Goal: Navigation & Orientation: Find specific page/section

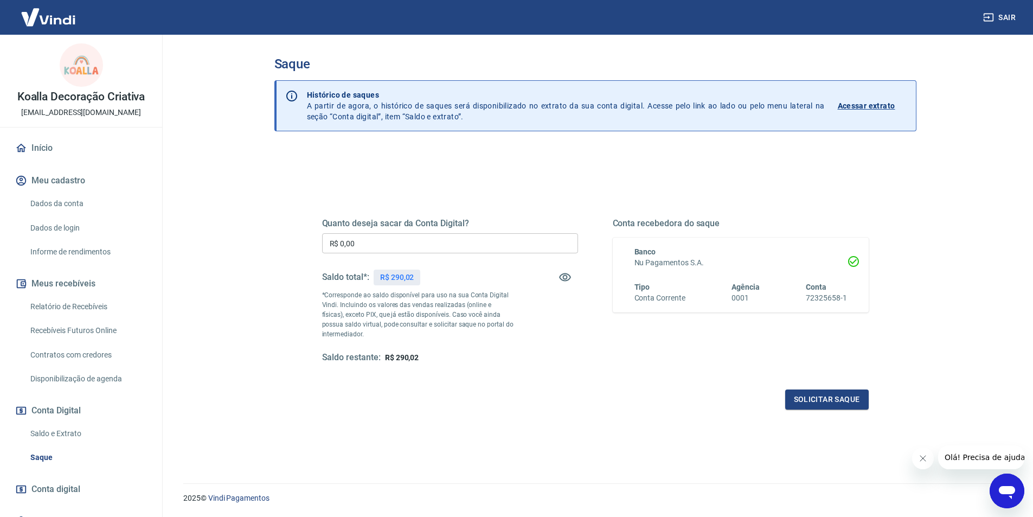
click at [54, 19] on img at bounding box center [48, 17] width 70 height 33
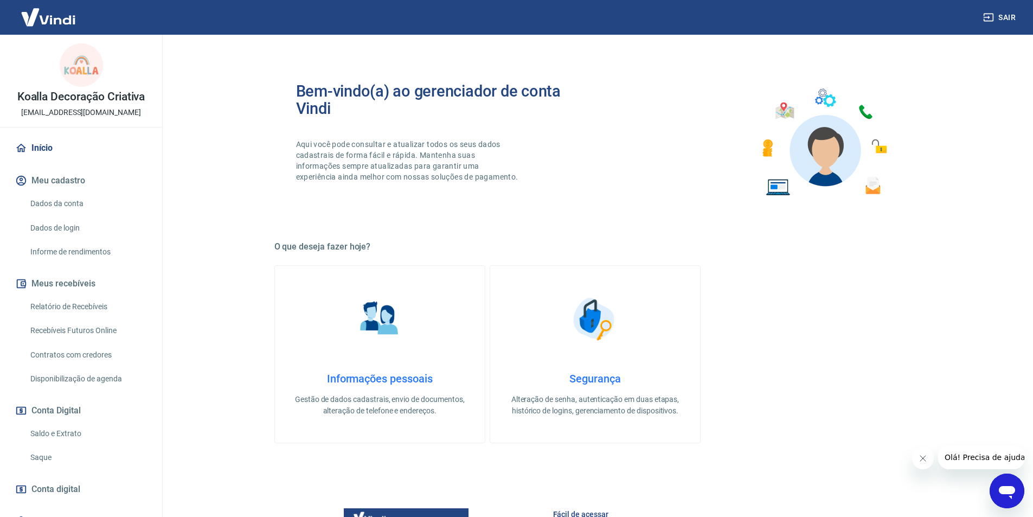
click at [53, 205] on link "Dados da conta" at bounding box center [87, 203] width 123 height 22
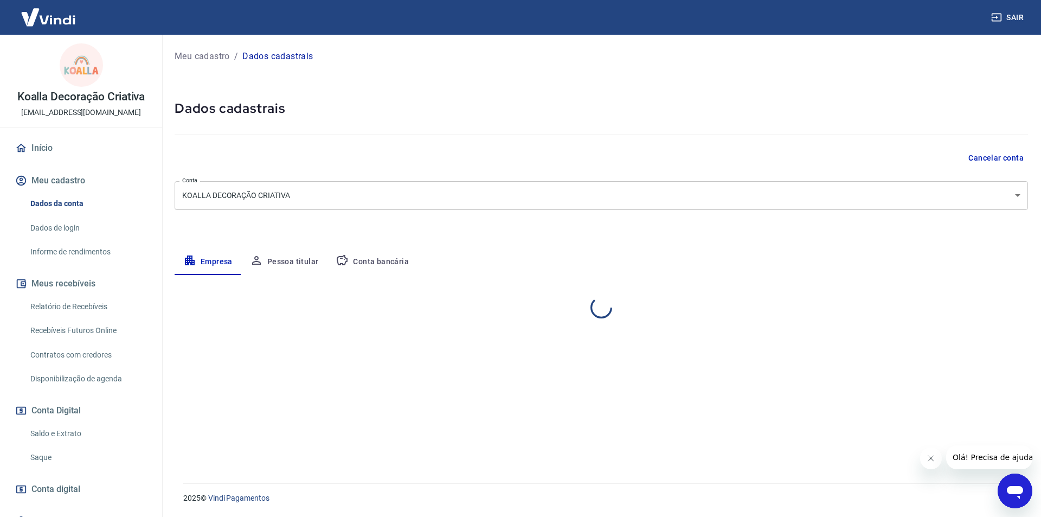
select select "RS"
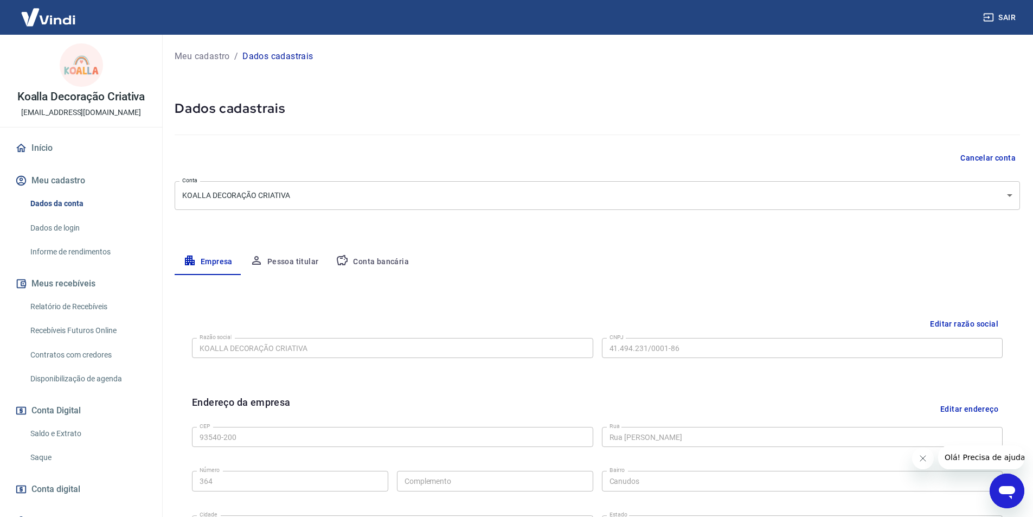
click at [48, 149] on link "Início" at bounding box center [81, 148] width 136 height 24
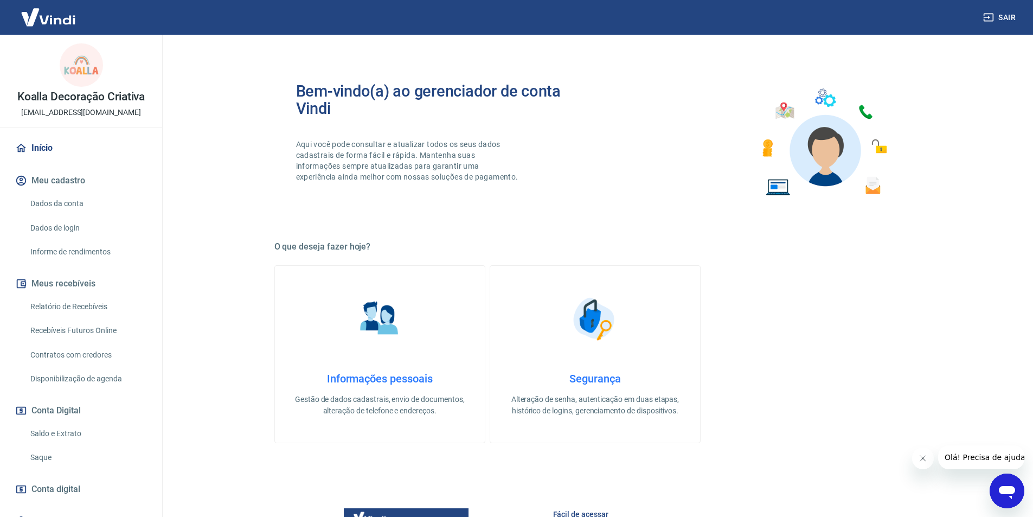
click at [53, 150] on link "Início" at bounding box center [81, 148] width 136 height 24
